Goal: Navigation & Orientation: Find specific page/section

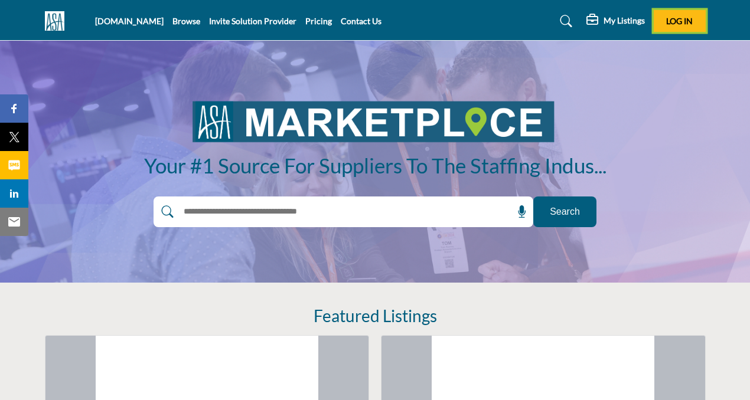
click at [678, 20] on span "Log In" at bounding box center [679, 21] width 27 height 10
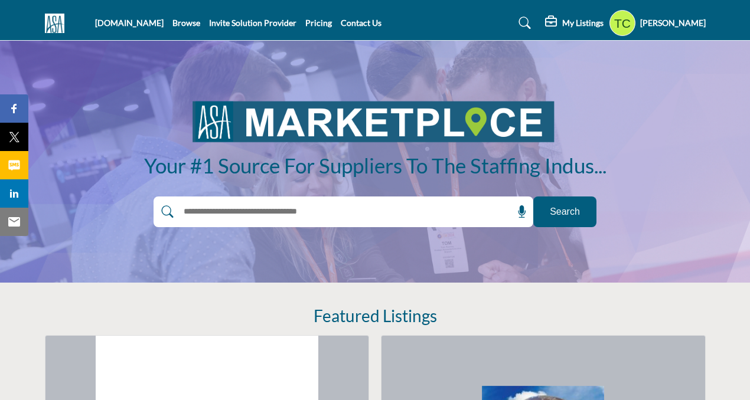
click at [625, 23] on profile-featured-9d57d186-dcdc-4fd1-8698-ebbedcf867ab "Show hide supplier dropdown" at bounding box center [622, 23] width 26 height 26
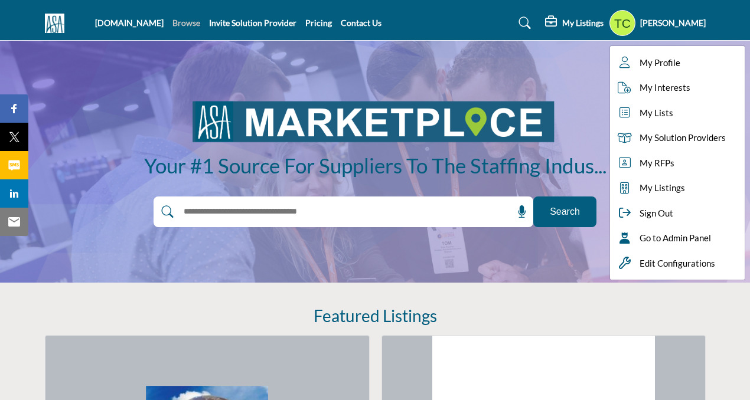
click at [192, 24] on link "Browse" at bounding box center [186, 23] width 28 height 10
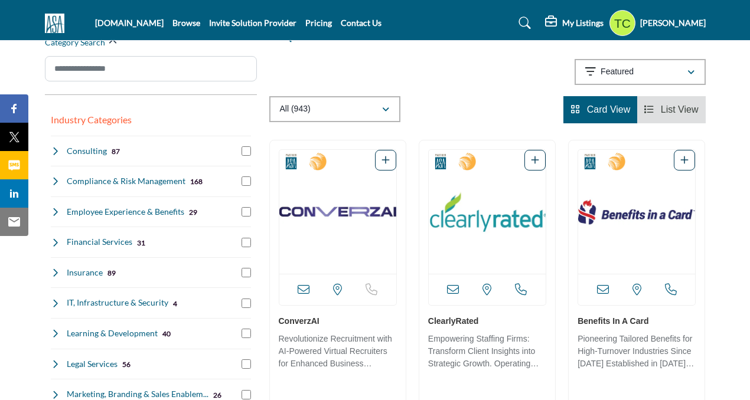
scroll to position [158, 0]
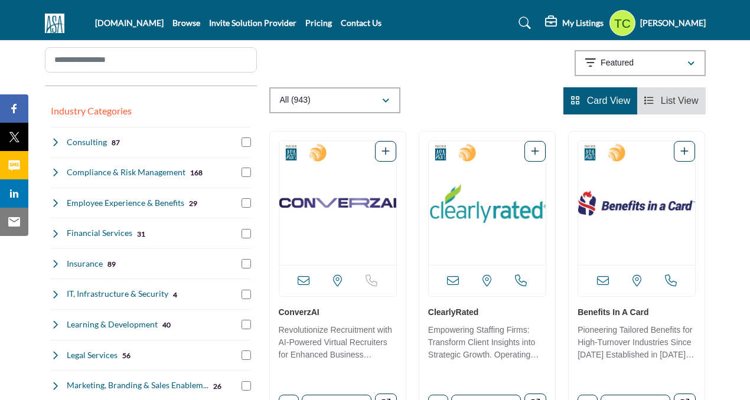
click at [54, 143] on icon at bounding box center [55, 142] width 9 height 9
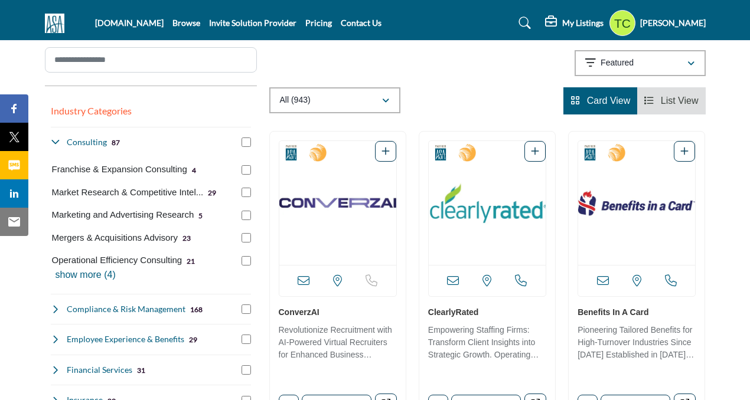
click at [73, 269] on p "show more (4)" at bounding box center [152, 275] width 195 height 14
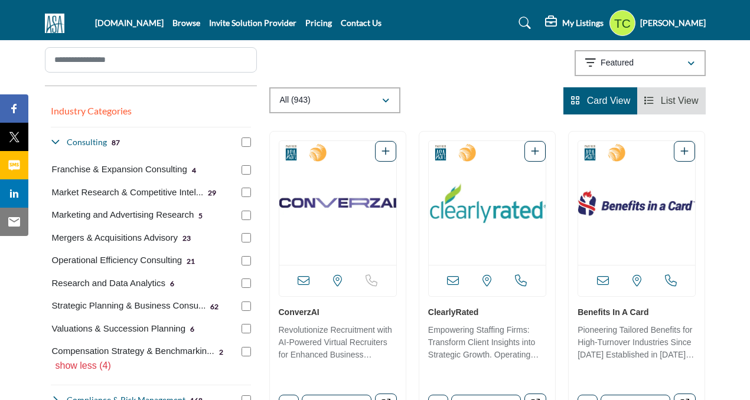
click at [54, 142] on icon at bounding box center [55, 142] width 9 height 9
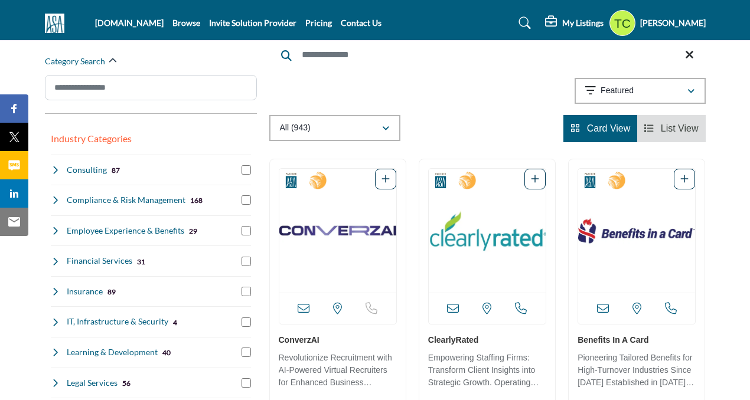
scroll to position [172, 0]
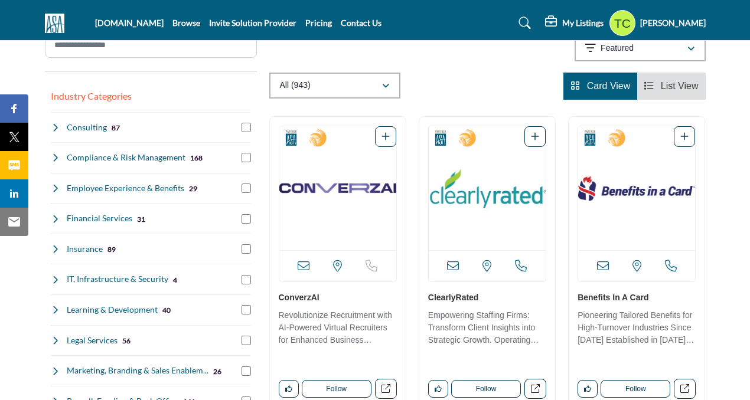
click at [54, 125] on icon at bounding box center [55, 127] width 9 height 9
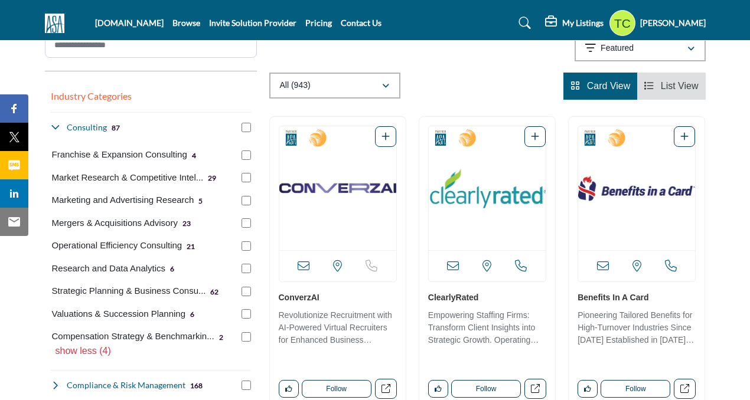
click at [54, 125] on icon at bounding box center [55, 127] width 9 height 9
